Goal: Task Accomplishment & Management: Manage account settings

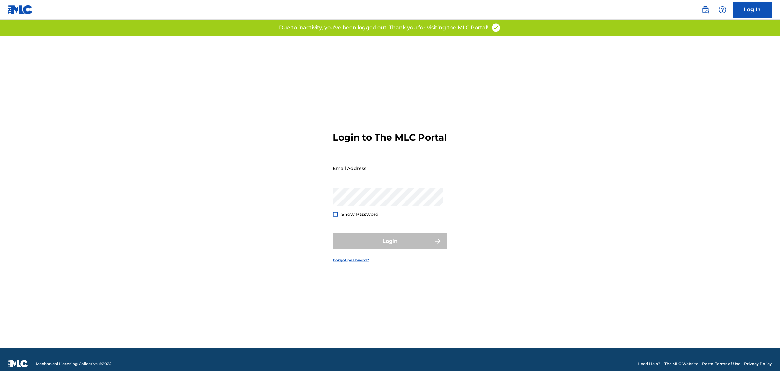
click at [349, 176] on input "Email Address" at bounding box center [388, 168] width 110 height 19
type input "BMGPamela"
click at [366, 177] on input "BMGPamela" at bounding box center [388, 168] width 110 height 19
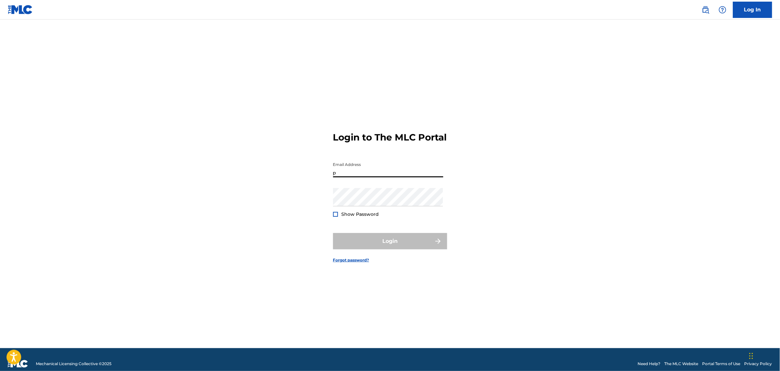
type input "[PERSON_NAME][EMAIL_ADDRESS][PERSON_NAME][DOMAIN_NAME]"
click at [362, 188] on div "Email Address [PERSON_NAME][EMAIL_ADDRESS][PERSON_NAME][DOMAIN_NAME]" at bounding box center [388, 173] width 110 height 29
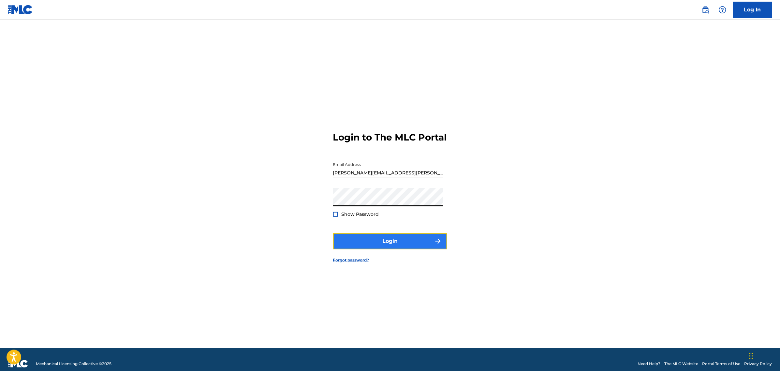
click at [379, 243] on button "Login" at bounding box center [390, 241] width 114 height 16
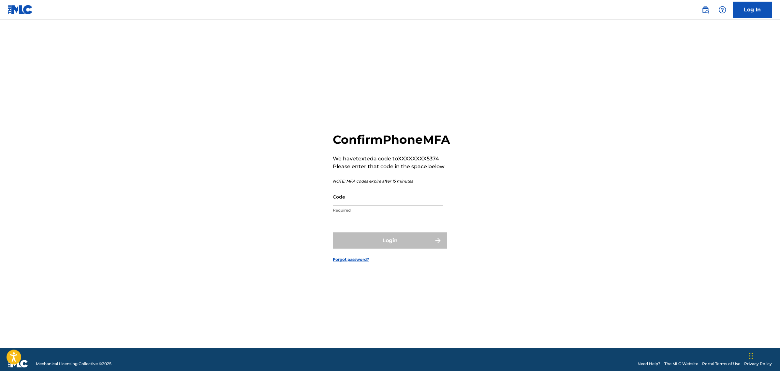
click at [357, 206] on input "Code" at bounding box center [388, 196] width 110 height 19
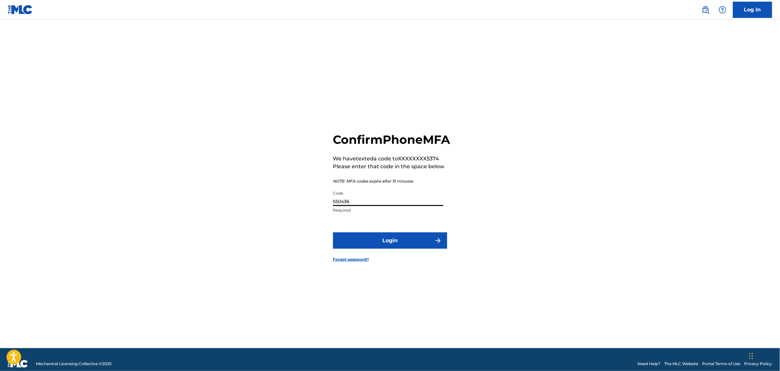
type input "550436"
click at [333, 232] on button "Login" at bounding box center [390, 240] width 114 height 16
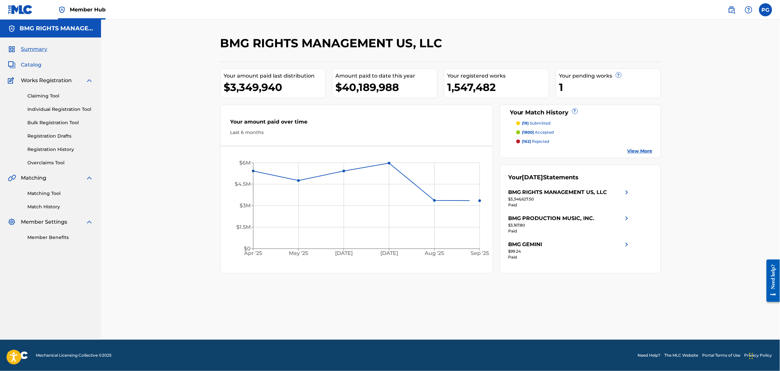
click at [36, 61] on span "Catalog" at bounding box center [31, 65] width 21 height 8
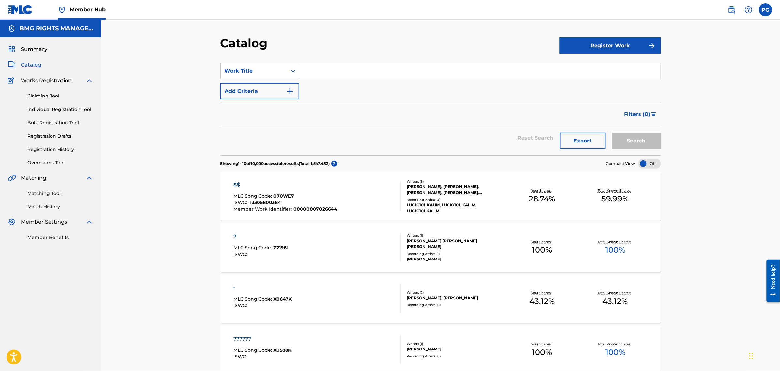
click at [268, 74] on div "Work Title" at bounding box center [254, 71] width 59 height 8
click at [265, 133] on div "MLC Song Code" at bounding box center [260, 136] width 78 height 16
click at [352, 71] on input "Search Form" at bounding box center [479, 71] width 361 height 16
type input "I4991J"
click at [612, 133] on button "Search" at bounding box center [636, 141] width 49 height 16
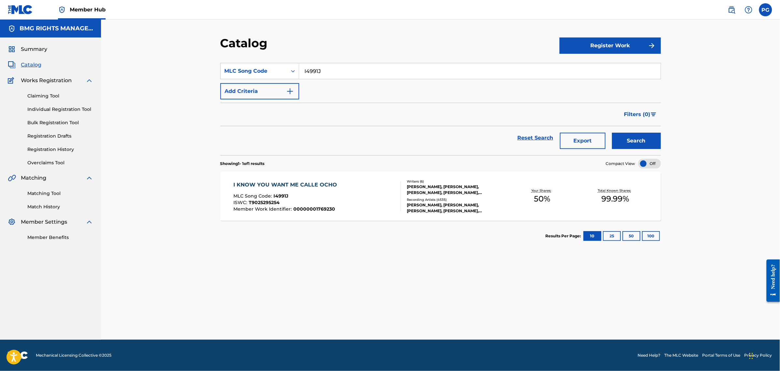
click at [367, 203] on div "I KNOW YOU WANT ME CALLE OCHO MLC Song Code : I4991J ISWC : T9025295254 Member …" at bounding box center [317, 196] width 168 height 31
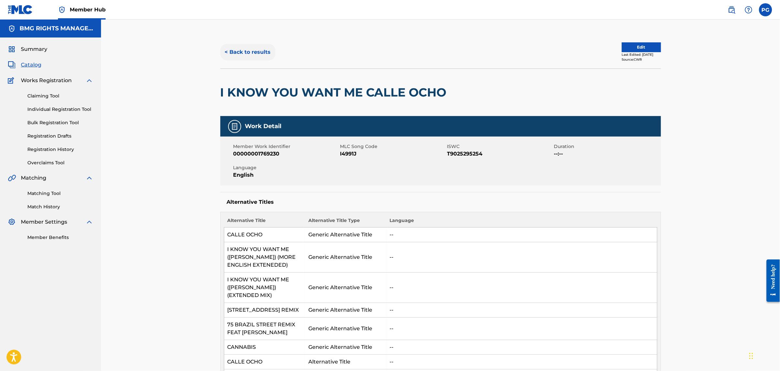
click at [265, 52] on button "< Back to results" at bounding box center [247, 52] width 55 height 16
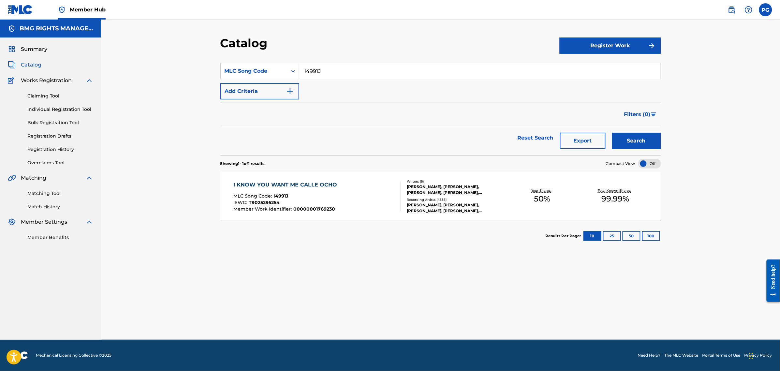
click at [310, 79] on input "I4991J" at bounding box center [479, 71] width 361 height 16
paste input "L6137D"
type input "L6137D"
click at [642, 142] on button "Search" at bounding box center [636, 141] width 49 height 16
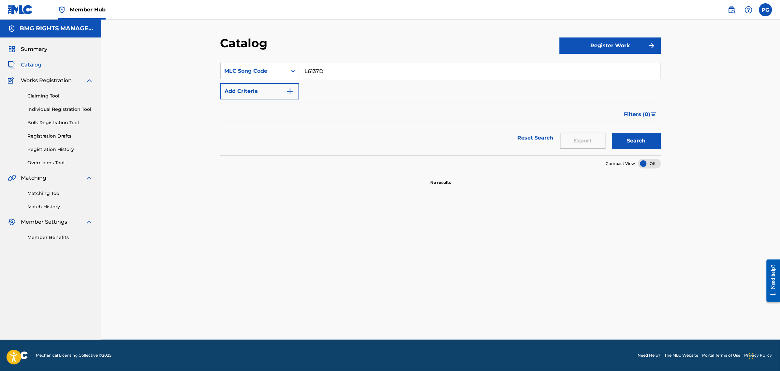
click at [352, 70] on input "L6137D" at bounding box center [479, 71] width 361 height 16
click at [727, 9] on link at bounding box center [731, 9] width 13 height 13
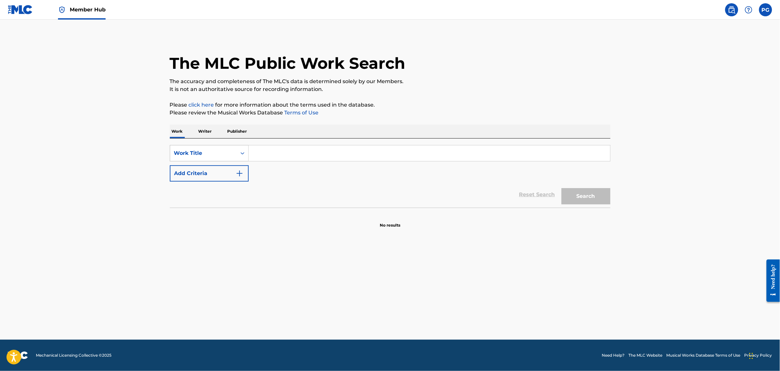
click at [230, 153] on div "Work Title" at bounding box center [203, 153] width 59 height 8
click at [272, 151] on input "Search Form" at bounding box center [429, 153] width 361 height 16
paste input "L69691"
type input "L69691"
click at [219, 154] on div "Work Title" at bounding box center [203, 153] width 59 height 8
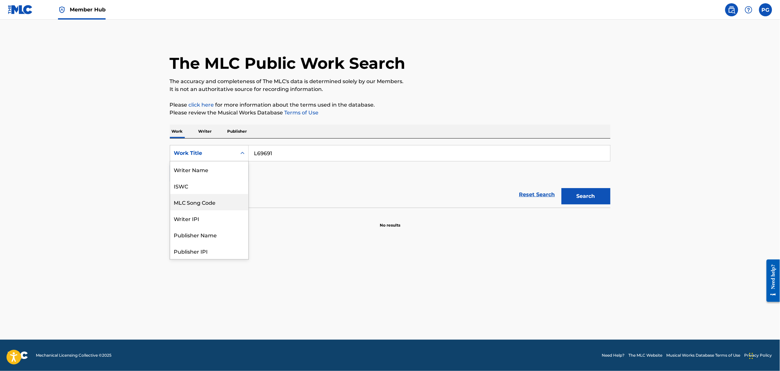
click at [218, 202] on div "MLC Song Code" at bounding box center [209, 202] width 78 height 16
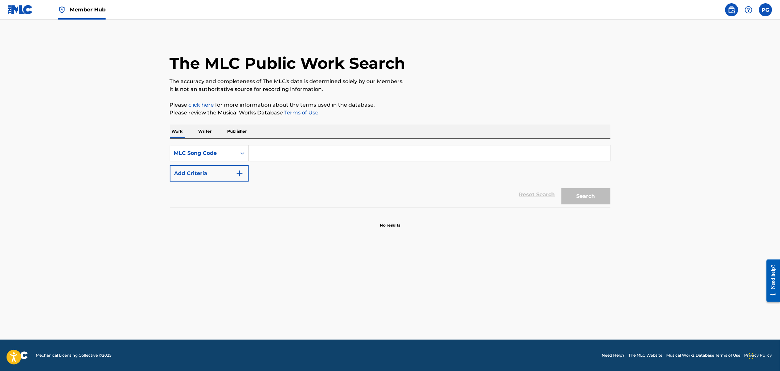
click at [732, 12] on img at bounding box center [732, 10] width 8 height 8
click at [87, 11] on span "Member Hub" at bounding box center [88, 9] width 36 height 7
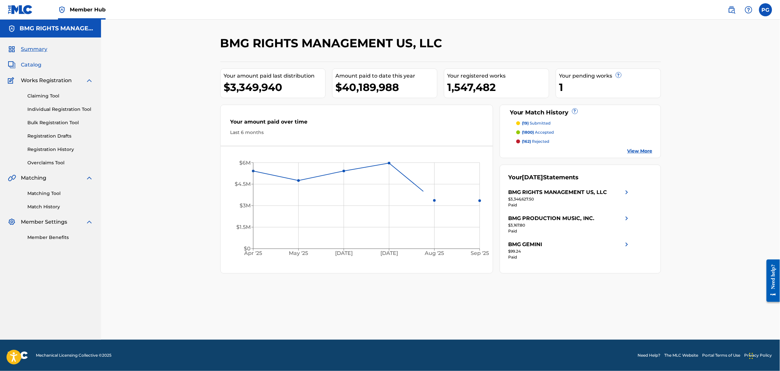
click at [34, 66] on span "Catalog" at bounding box center [31, 65] width 21 height 8
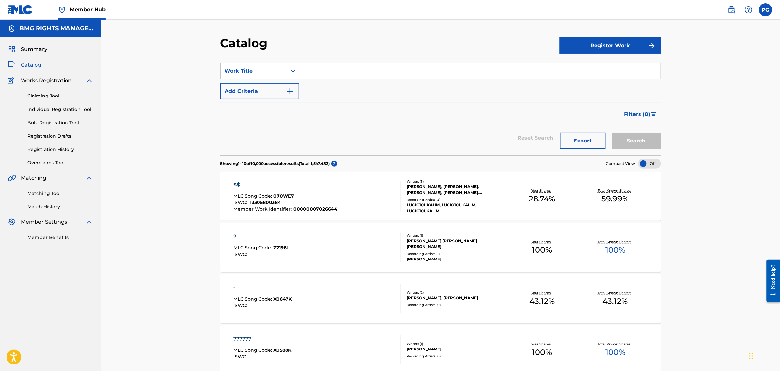
click at [278, 72] on div "Work Title" at bounding box center [254, 71] width 59 height 8
click at [262, 133] on div "MLC Song Code" at bounding box center [260, 136] width 78 height 16
click at [308, 83] on div "SearchWithCriteria989ced49-5c42-4470-960d-ee921445d6a6 MLC Song Code Add Criter…" at bounding box center [440, 81] width 441 height 37
drag, startPoint x: 311, startPoint y: 76, endPoint x: 315, endPoint y: 77, distance: 3.4
click at [311, 76] on input "Search Form" at bounding box center [479, 71] width 361 height 16
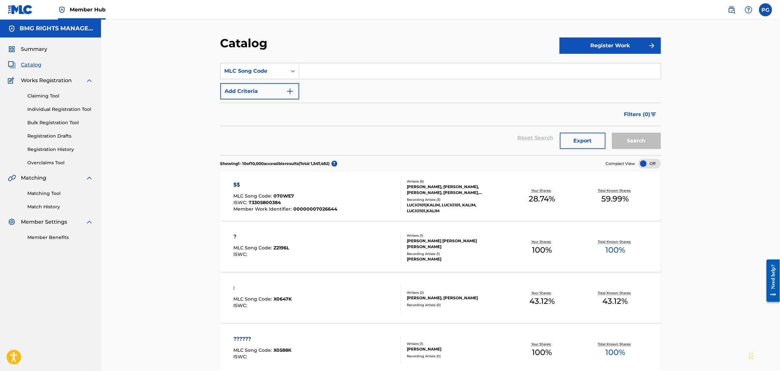
paste input "L69691"
type input "L69691"
click at [632, 143] on button "Search" at bounding box center [636, 141] width 49 height 16
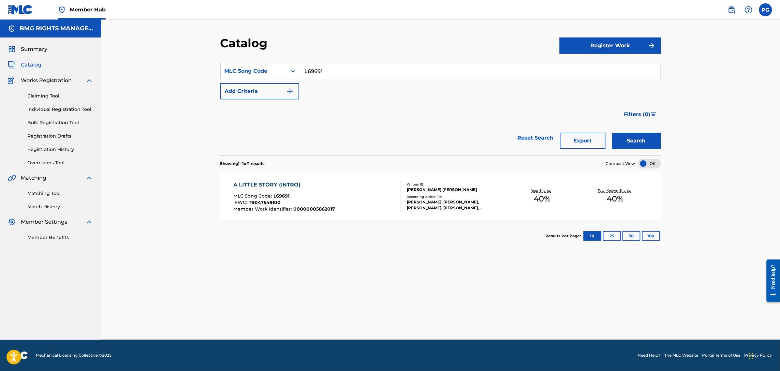
click at [346, 194] on div "A LITTLE STORY (INTRO) MLC Song Code : L69691 ISWC : T9047549100 Member Work Id…" at bounding box center [317, 196] width 168 height 31
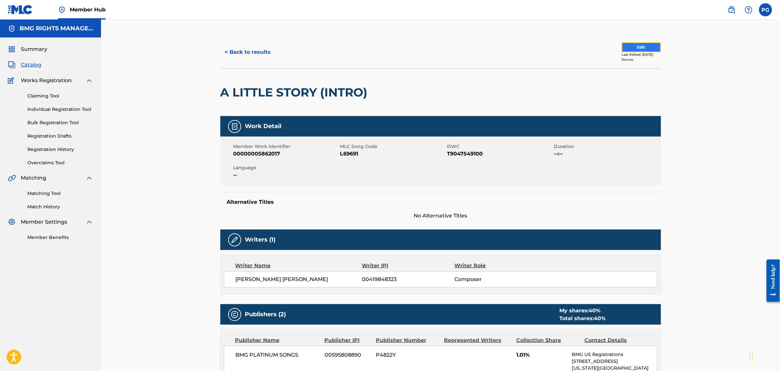
click at [637, 45] on button "Edit" at bounding box center [641, 47] width 39 height 10
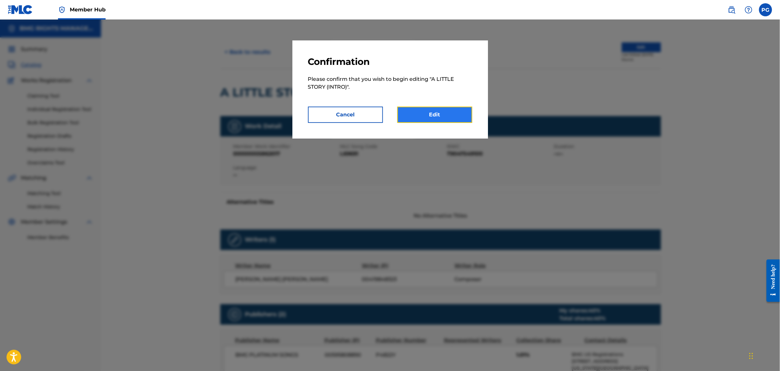
click at [468, 112] on link "Edit" at bounding box center [434, 115] width 75 height 16
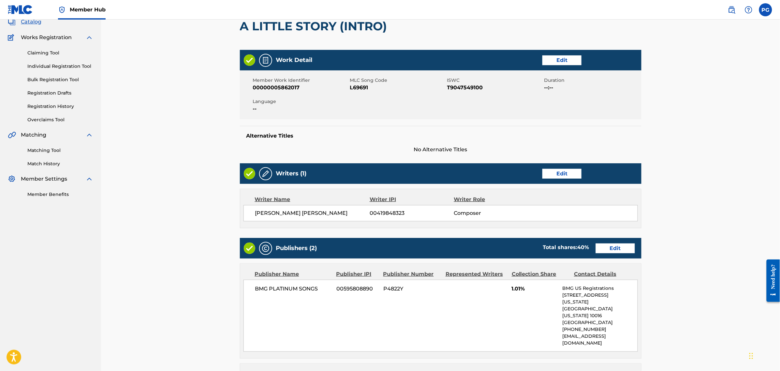
scroll to position [81, 0]
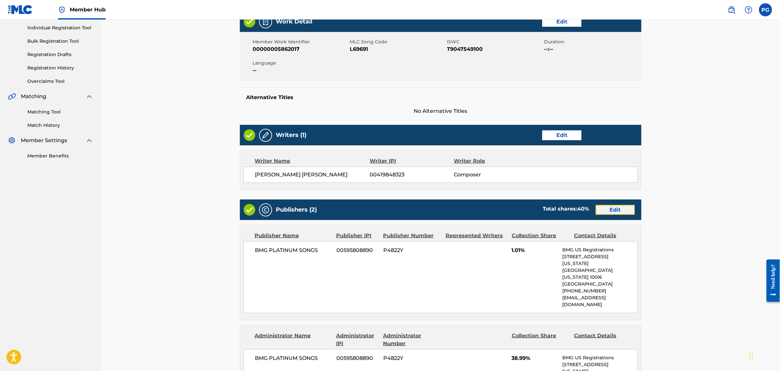
click at [605, 207] on link "Edit" at bounding box center [615, 210] width 39 height 10
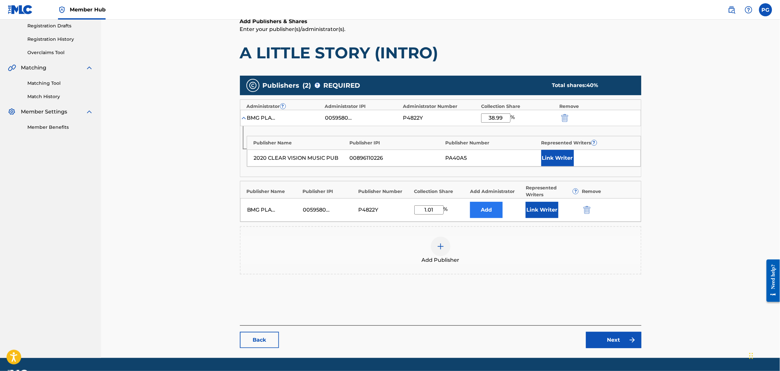
scroll to position [122, 0]
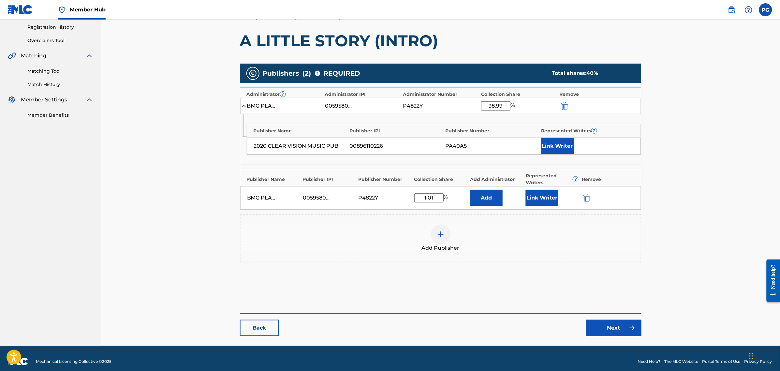
click at [492, 106] on input "38.99" at bounding box center [495, 105] width 29 height 9
type input "98.99"
click at [558, 151] on button "Link Writer" at bounding box center [557, 146] width 33 height 16
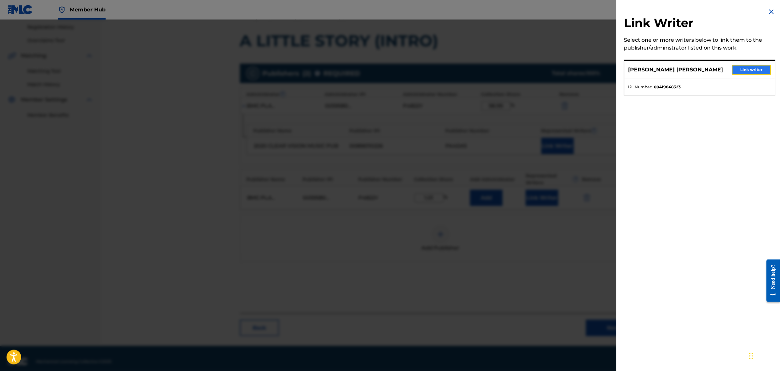
click at [742, 69] on button "Link writer" at bounding box center [751, 70] width 39 height 10
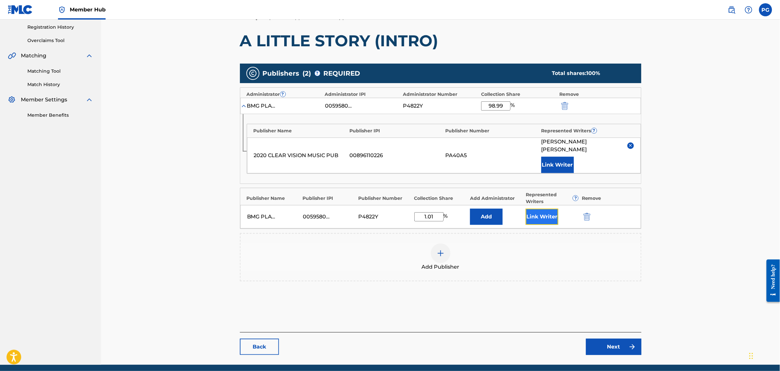
click at [532, 209] on button "Link Writer" at bounding box center [542, 217] width 33 height 16
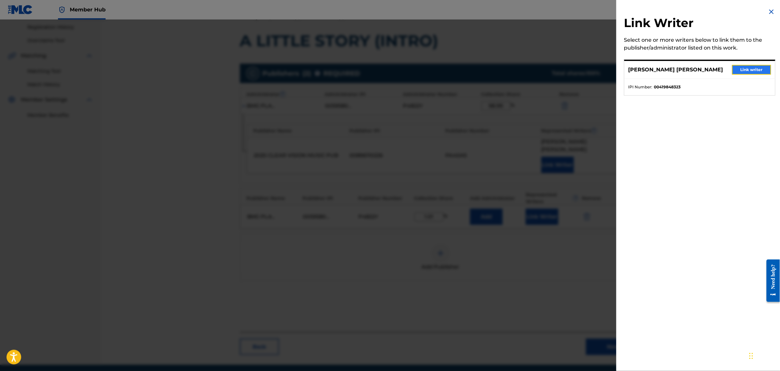
click at [738, 70] on button "Link writer" at bounding box center [751, 70] width 39 height 10
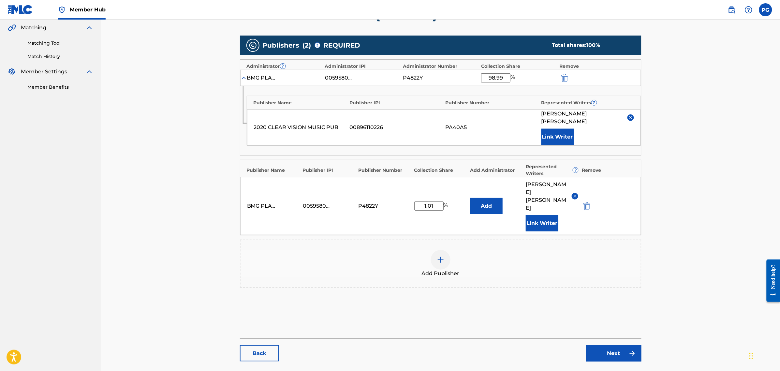
scroll to position [163, 0]
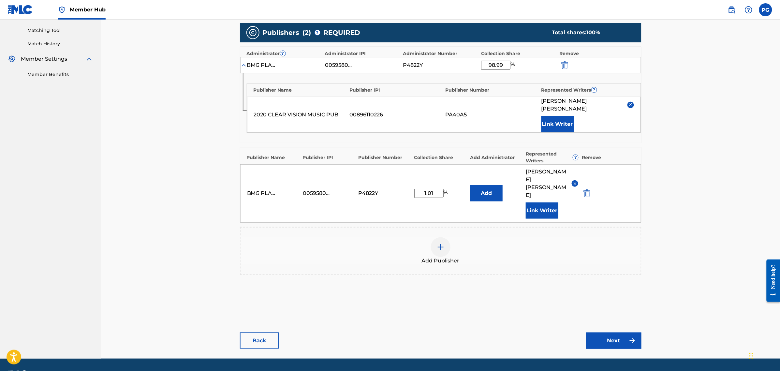
click at [620, 333] on main "Catalog Enter Work Details Add Writers Add Publishers & Shares Add Recording Re…" at bounding box center [440, 116] width 441 height 486
click at [621, 332] on link "Next" at bounding box center [613, 340] width 55 height 16
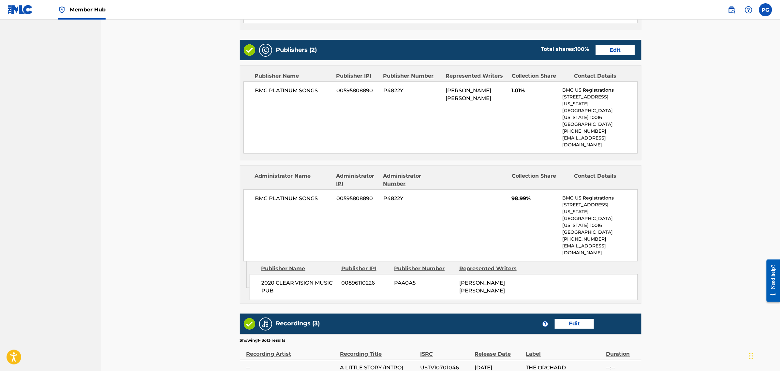
scroll to position [312, 0]
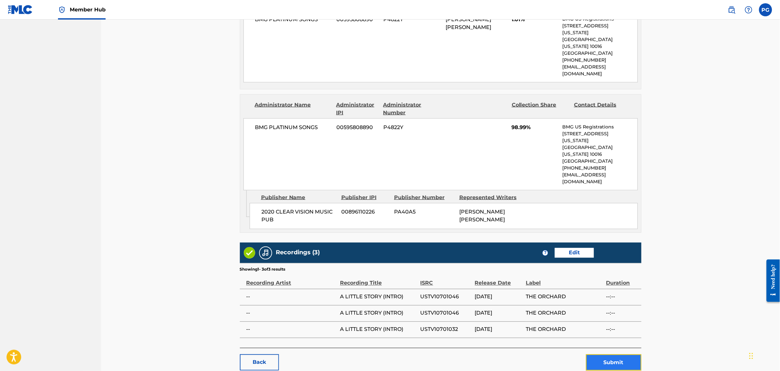
click at [598, 354] on button "Submit" at bounding box center [613, 362] width 55 height 16
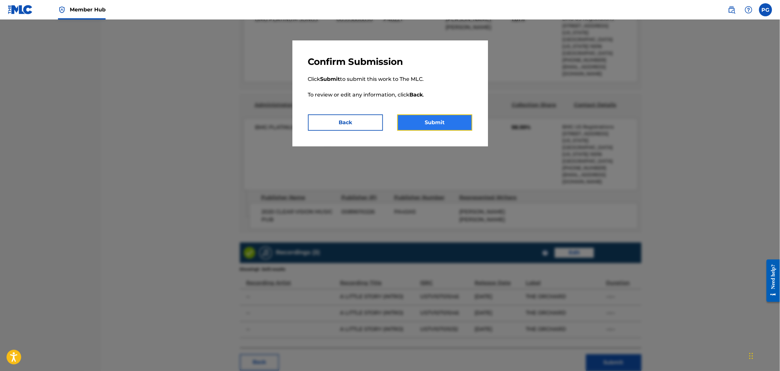
click at [461, 124] on button "Submit" at bounding box center [434, 122] width 75 height 16
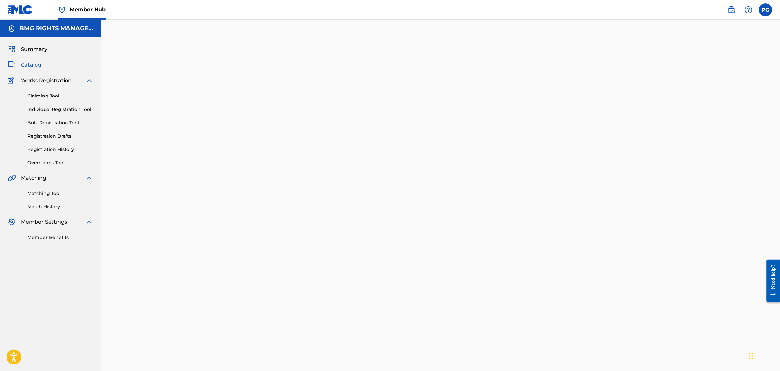
drag, startPoint x: 27, startPoint y: 63, endPoint x: 188, endPoint y: 91, distance: 163.2
click at [27, 63] on span "Catalog" at bounding box center [31, 65] width 21 height 8
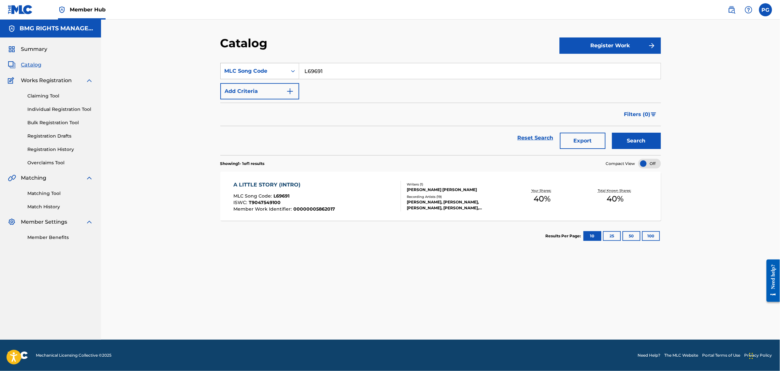
click at [260, 74] on div "MLC Song Code" at bounding box center [254, 71] width 59 height 8
click at [334, 69] on input "L69691" at bounding box center [479, 71] width 361 height 16
paste input "I6065T"
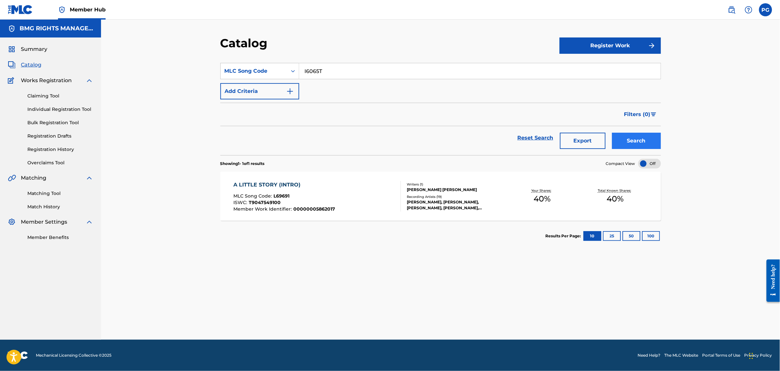
type input "I6065T"
click at [644, 141] on button "Search" at bounding box center [636, 141] width 49 height 16
click at [381, 193] on div "I'M NOT AN ALCOHOLIC MLC Song Code : I6065T ISWC : Member Work Identifier : 000…" at bounding box center [317, 196] width 168 height 31
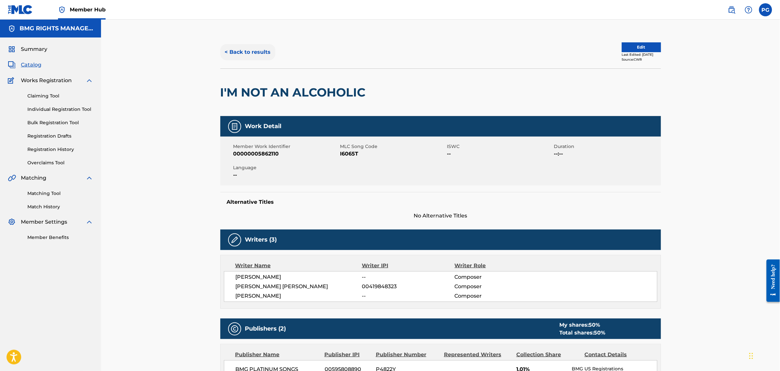
click at [257, 50] on button "< Back to results" at bounding box center [247, 52] width 55 height 16
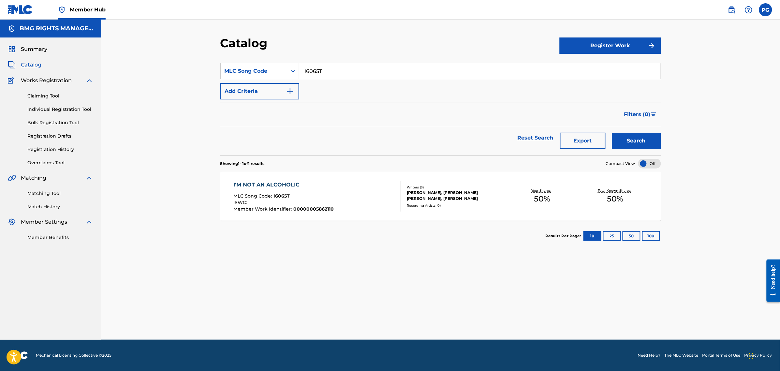
click at [320, 69] on input "I6065T" at bounding box center [479, 71] width 361 height 16
paste input "T4008E"
type input "T4008E"
click at [648, 140] on button "Search" at bounding box center [636, 141] width 49 height 16
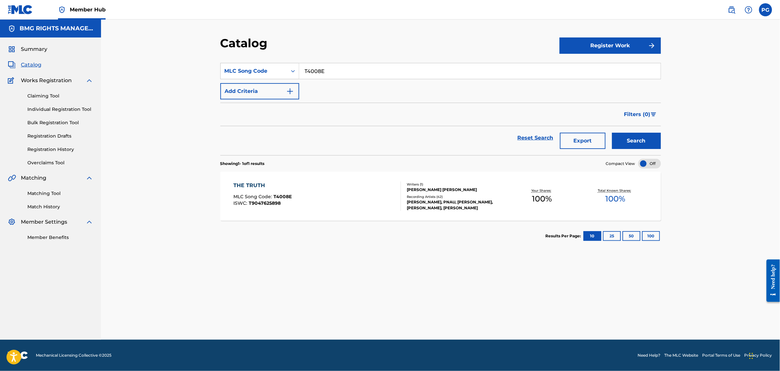
click at [334, 189] on div "THE TRUTH MLC Song Code : T4008E ISWC : T9047625898" at bounding box center [317, 196] width 168 height 29
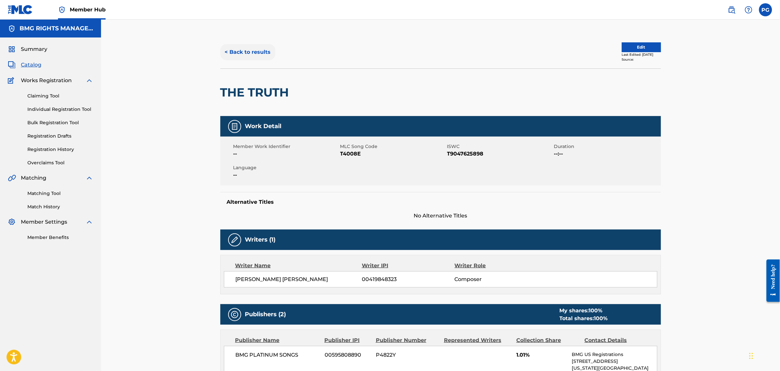
click at [271, 54] on button "< Back to results" at bounding box center [247, 52] width 55 height 16
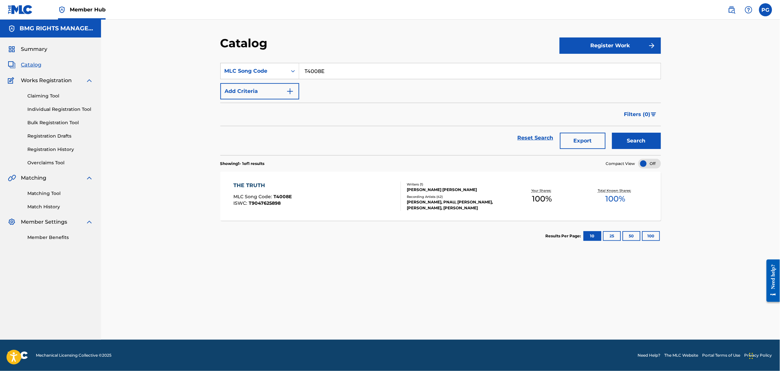
click at [324, 74] on input "T4008E" at bounding box center [479, 71] width 361 height 16
paste input "X98672"
click at [628, 141] on button "Search" at bounding box center [636, 141] width 49 height 16
click at [327, 72] on input "X98672" at bounding box center [479, 71] width 361 height 16
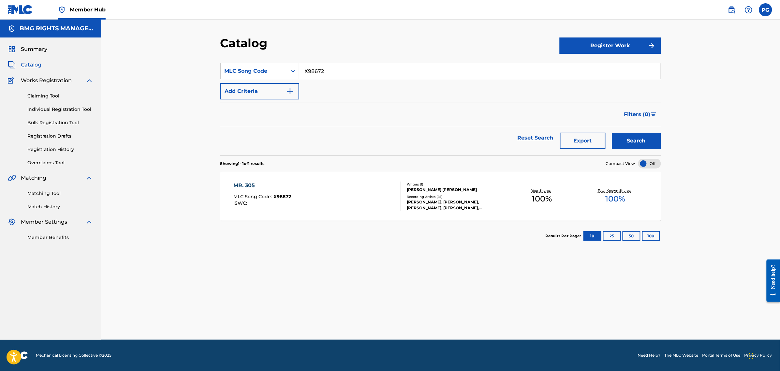
click at [327, 72] on input "X98672" at bounding box center [479, 71] width 361 height 16
paste input "M6104U"
type input "M6104U"
click at [637, 139] on button "Search" at bounding box center [636, 141] width 49 height 16
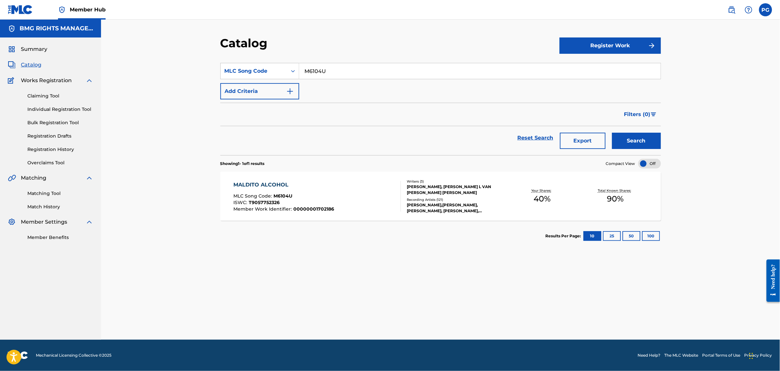
click at [341, 198] on div "MALDITO ALCOHOL MLC Song Code : M6104U ISWC : T9057752326 Member Work Identifie…" at bounding box center [317, 196] width 168 height 31
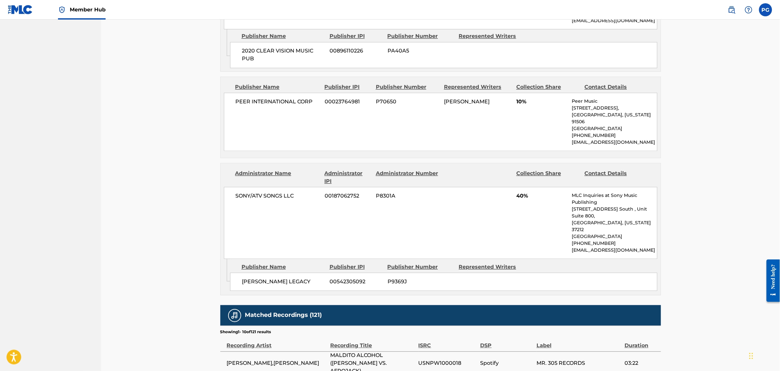
scroll to position [489, 0]
